Goal: Find contact information: Obtain details needed to contact an individual or organization

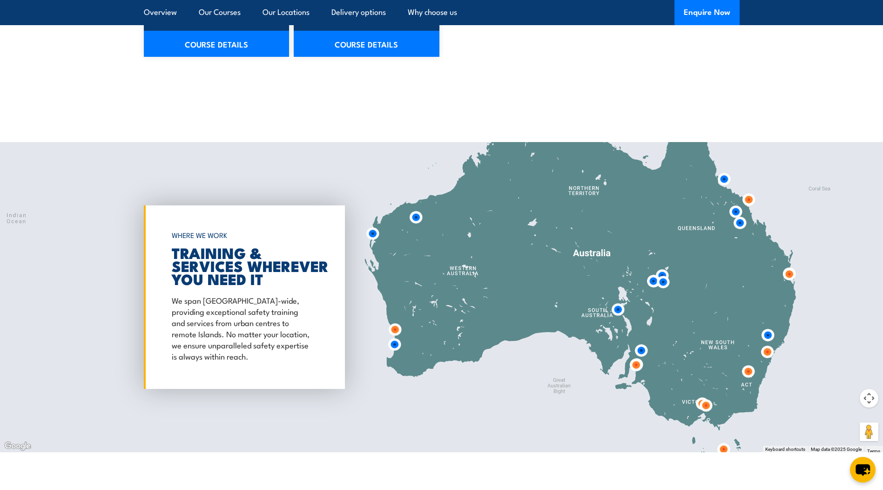
scroll to position [1257, 0]
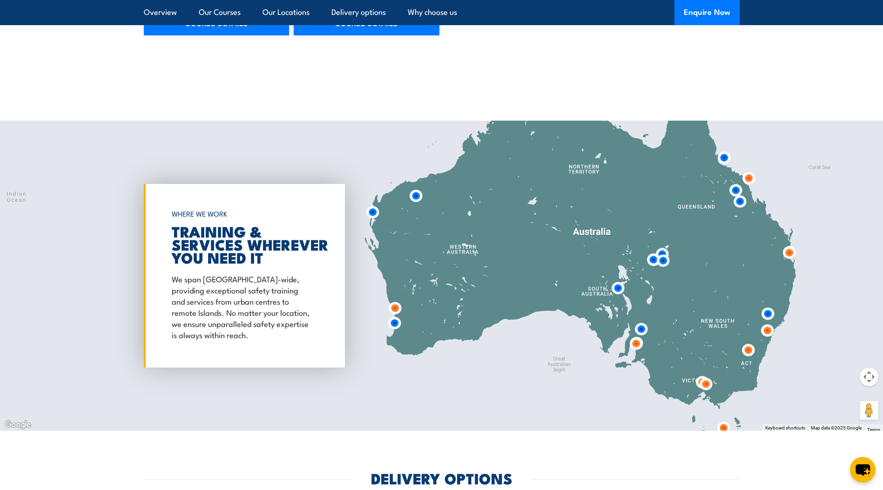
click at [636, 344] on img at bounding box center [636, 343] width 17 height 17
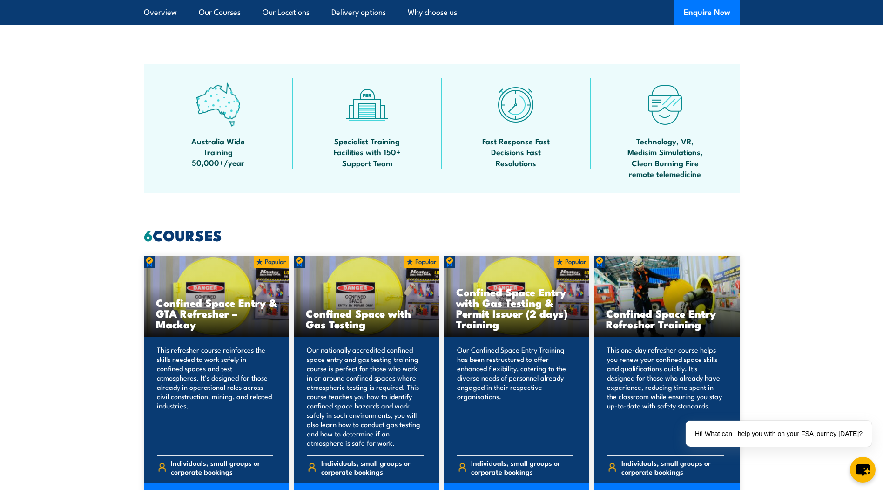
scroll to position [373, 0]
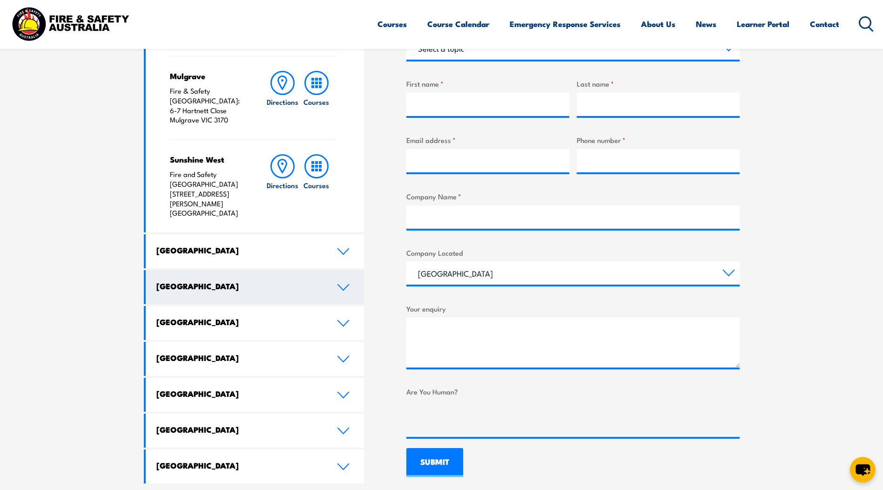
scroll to position [373, 0]
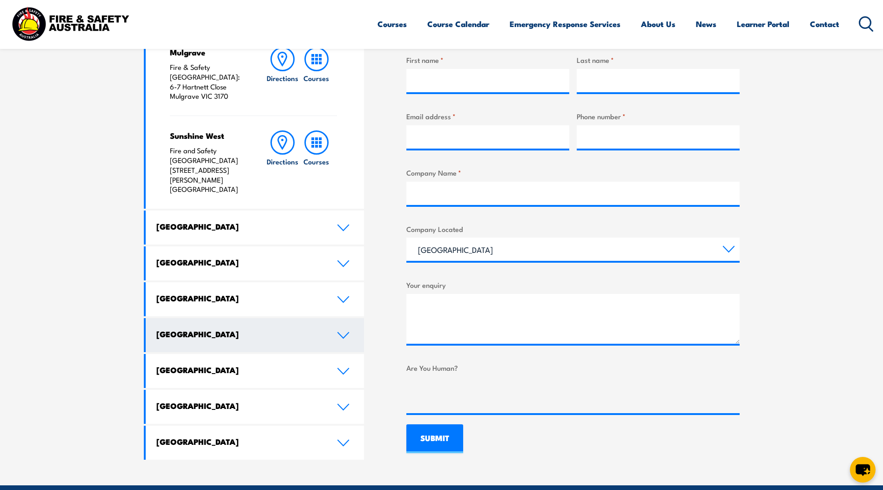
click at [273, 329] on h4 "[GEOGRAPHIC_DATA]" at bounding box center [239, 334] width 167 height 10
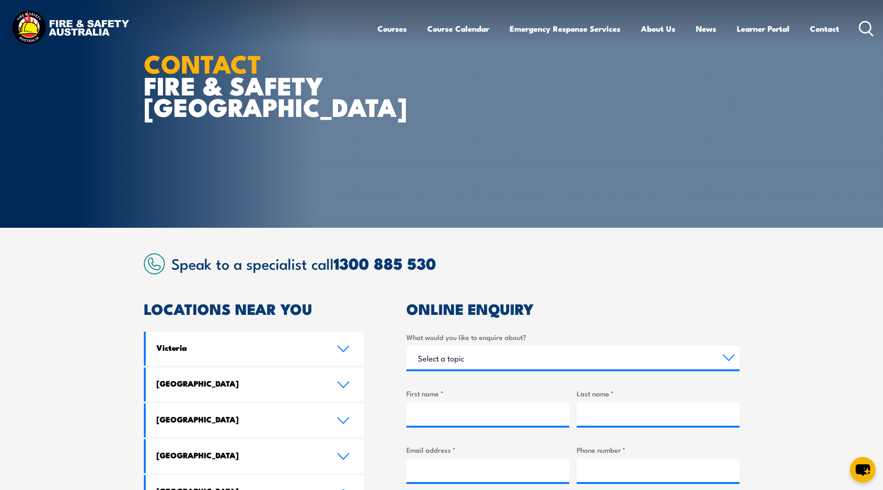
scroll to position [0, 0]
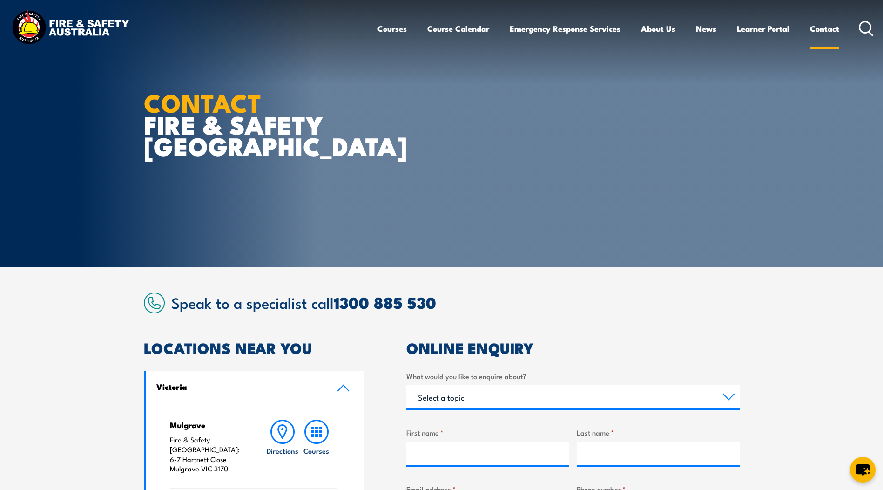
click at [823, 27] on link "Contact" at bounding box center [824, 28] width 29 height 25
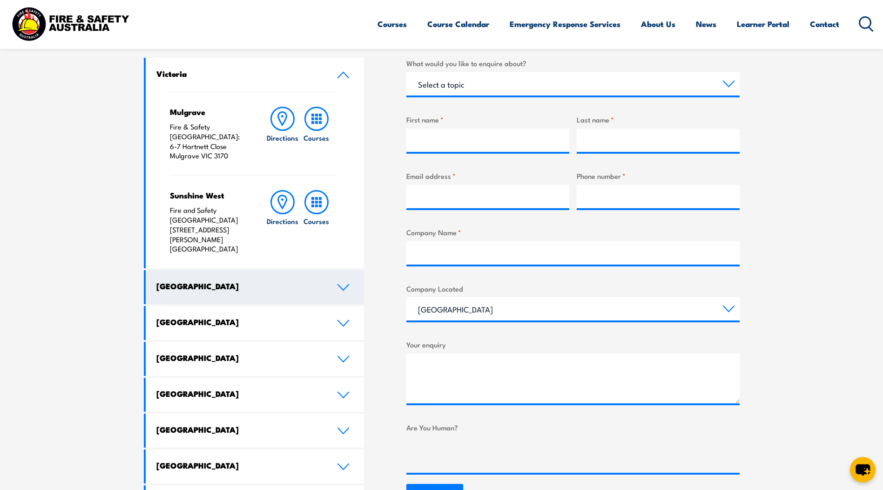
scroll to position [373, 0]
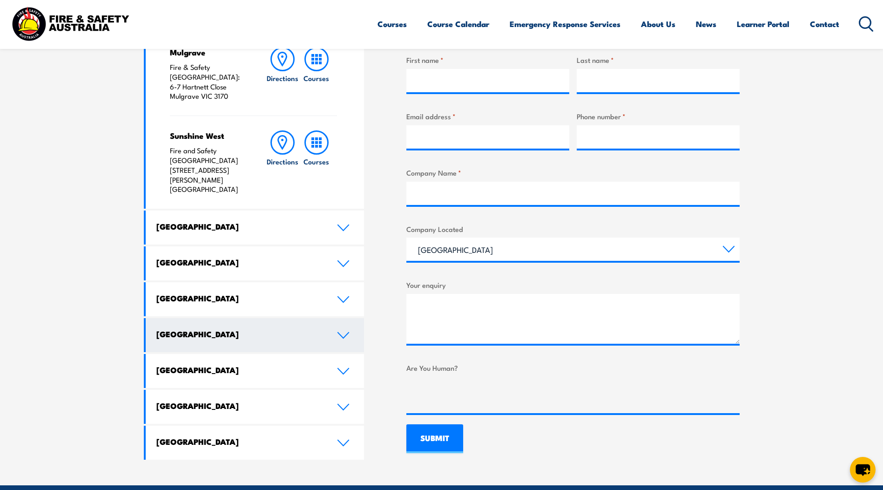
click at [307, 329] on h4 "[GEOGRAPHIC_DATA]" at bounding box center [239, 334] width 167 height 10
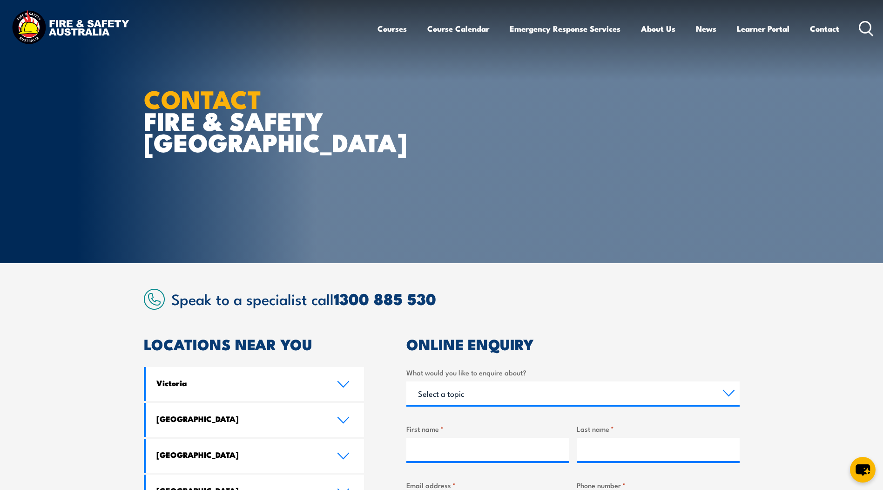
scroll to position [0, 0]
